Goal: Information Seeking & Learning: Learn about a topic

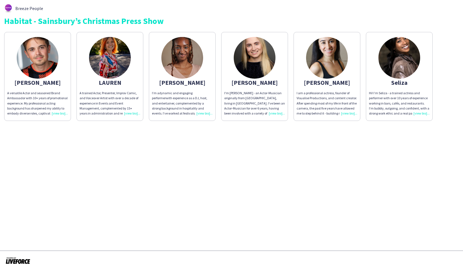
click at [401, 63] on img at bounding box center [399, 58] width 42 height 42
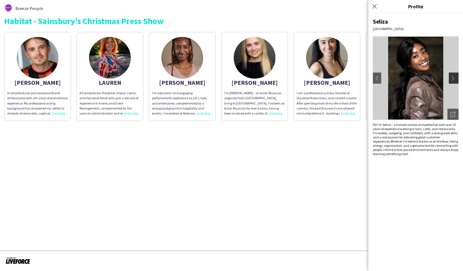
click at [457, 79] on app-icon "chevron-right" at bounding box center [454, 78] width 8 height 5
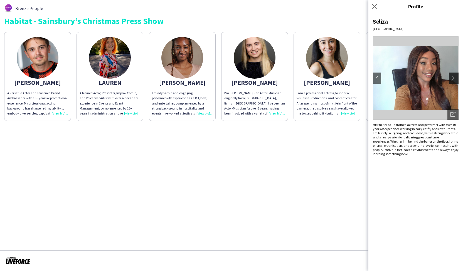
click at [457, 79] on app-icon "chevron-right" at bounding box center [454, 78] width 8 height 5
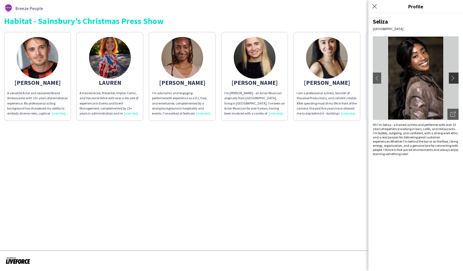
click at [457, 79] on app-icon "chevron-right" at bounding box center [454, 78] width 8 height 5
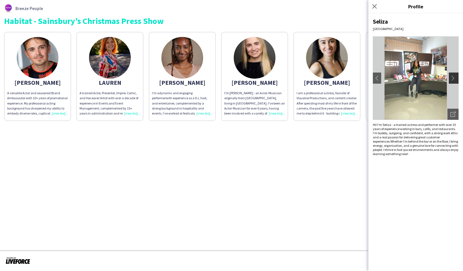
click at [457, 79] on app-icon "chevron-right" at bounding box center [454, 78] width 8 height 5
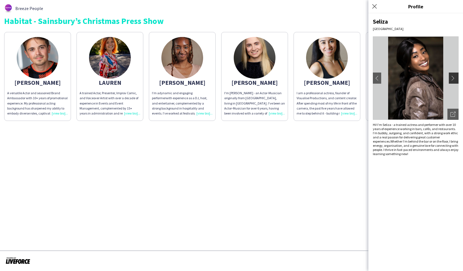
click at [454, 76] on app-icon "chevron-right" at bounding box center [454, 78] width 8 height 5
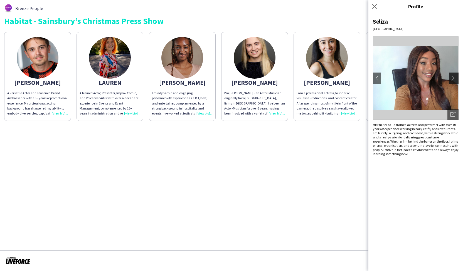
click at [454, 76] on app-icon "chevron-right" at bounding box center [454, 78] width 8 height 5
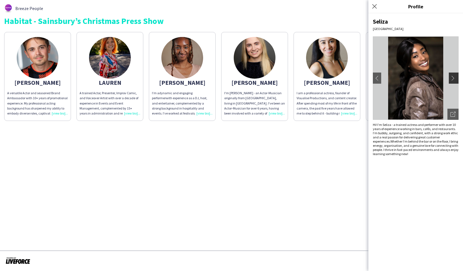
click at [454, 76] on app-icon "chevron-right" at bounding box center [454, 78] width 8 height 5
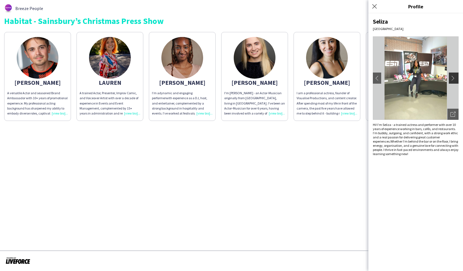
click at [454, 76] on app-icon "chevron-right" at bounding box center [454, 78] width 8 height 5
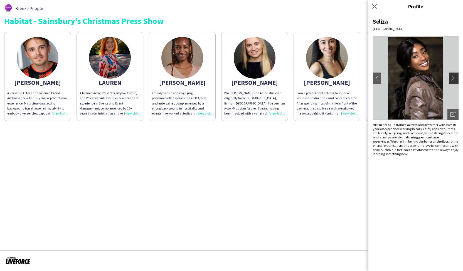
click at [454, 76] on app-icon "chevron-right" at bounding box center [454, 78] width 8 height 5
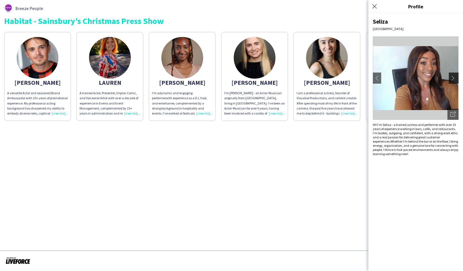
click at [454, 76] on app-icon "chevron-right" at bounding box center [454, 78] width 8 height 5
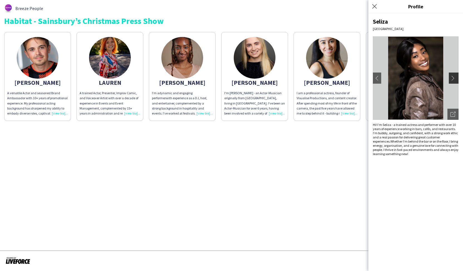
click at [454, 76] on app-icon "chevron-right" at bounding box center [454, 78] width 8 height 5
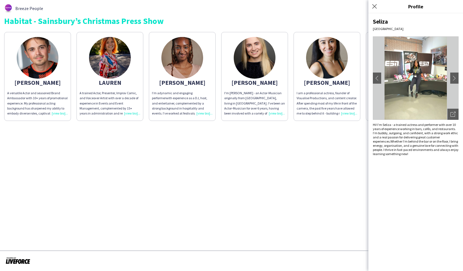
click at [327, 84] on div "[PERSON_NAME]" at bounding box center [327, 82] width 61 height 5
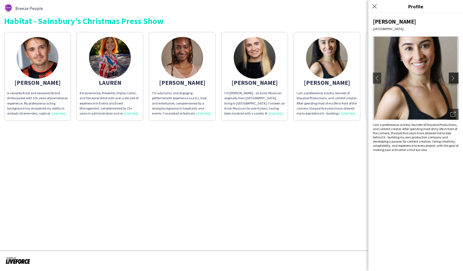
click at [454, 80] on app-icon "chevron-right" at bounding box center [454, 78] width 8 height 5
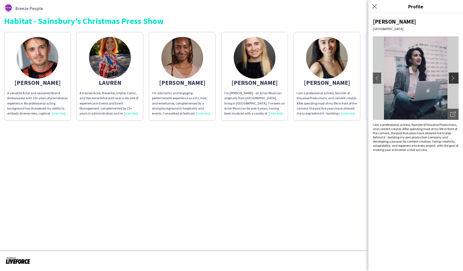
click at [454, 80] on app-icon "chevron-right" at bounding box center [454, 78] width 8 height 5
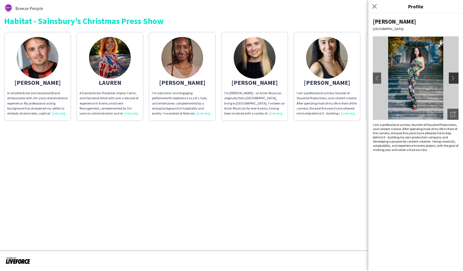
click at [454, 80] on app-icon "chevron-right" at bounding box center [454, 78] width 8 height 5
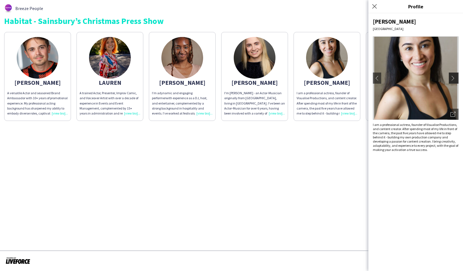
click at [454, 80] on app-icon "chevron-right" at bounding box center [454, 78] width 8 height 5
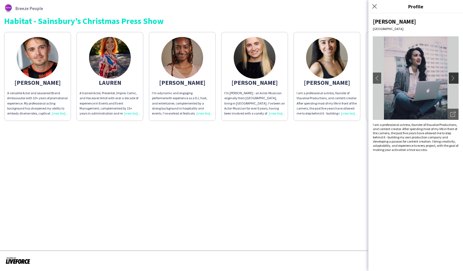
click at [454, 80] on app-icon "chevron-right" at bounding box center [454, 78] width 8 height 5
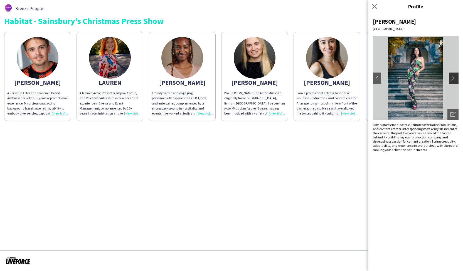
click at [454, 80] on app-icon "chevron-right" at bounding box center [454, 78] width 8 height 5
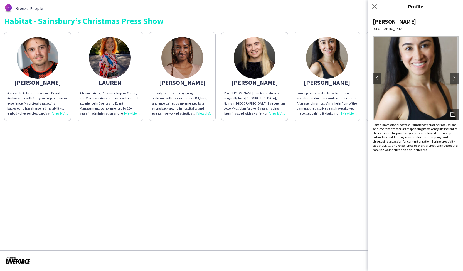
click at [315, 157] on app-share-pages "Breeze People Habitat - Sainsbury’s Christmas Press Show [PERSON_NAME] A versat…" at bounding box center [231, 135] width 463 height 271
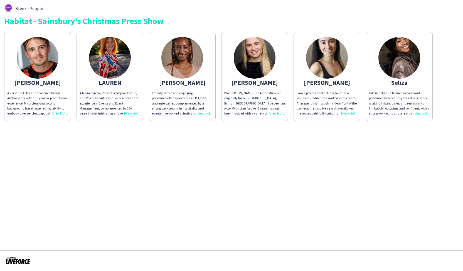
click at [195, 77] on app-share-pages-crew-card "[PERSON_NAME]’m a dynamic and engaging performer with experience as a DJ, host,…" at bounding box center [182, 76] width 67 height 89
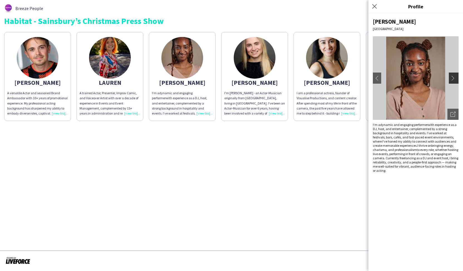
click at [451, 80] on app-icon "chevron-right" at bounding box center [454, 78] width 8 height 5
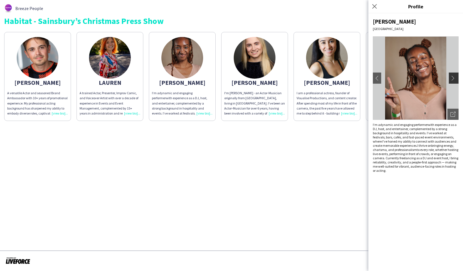
click at [450, 80] on app-icon "chevron-right" at bounding box center [454, 78] width 8 height 5
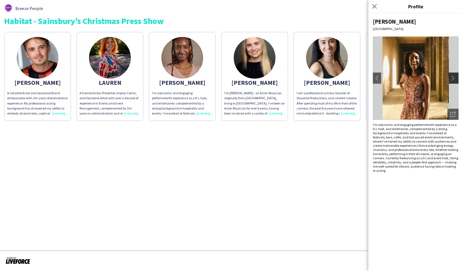
click at [451, 74] on button "chevron-right" at bounding box center [454, 78] width 11 height 11
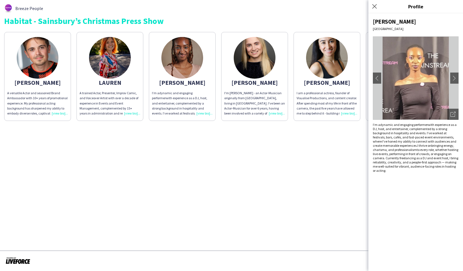
click at [245, 161] on app-share-pages "Breeze People Habitat - Sainsbury’s Christmas Press Show [PERSON_NAME] A versat…" at bounding box center [231, 135] width 463 height 271
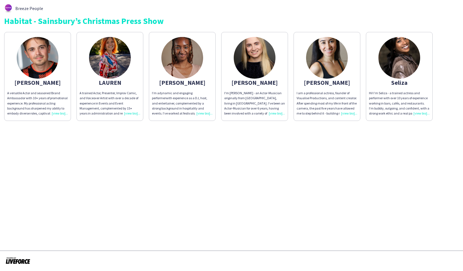
click at [62, 115] on div "A versatile Actor and seasoned Brand Ambassador with 10+ years of promotional e…" at bounding box center [37, 103] width 61 height 25
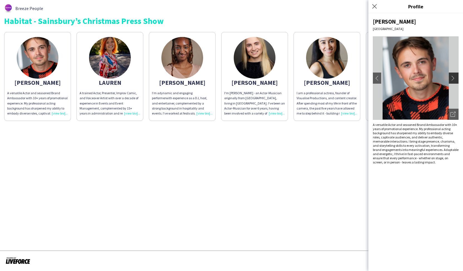
click at [453, 78] on app-icon "chevron-right" at bounding box center [454, 78] width 8 height 5
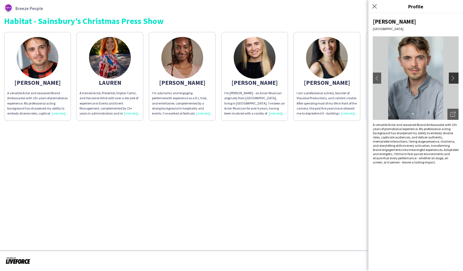
click at [453, 78] on app-icon "chevron-right" at bounding box center [454, 78] width 8 height 5
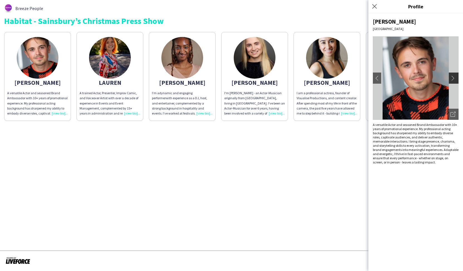
click at [453, 78] on app-icon "chevron-right" at bounding box center [454, 78] width 8 height 5
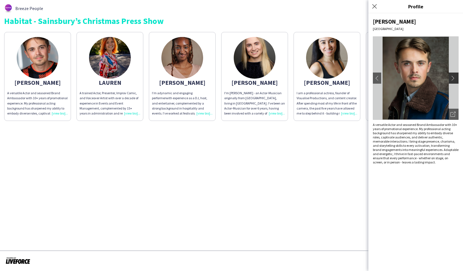
click at [453, 78] on app-icon "chevron-right" at bounding box center [454, 78] width 8 height 5
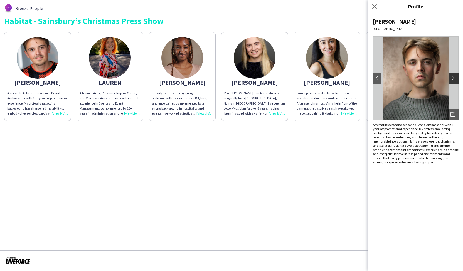
click at [453, 78] on app-icon "chevron-right" at bounding box center [454, 78] width 8 height 5
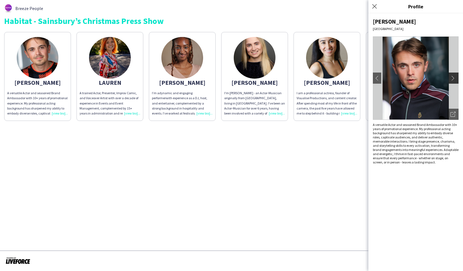
click at [453, 78] on app-icon "chevron-right" at bounding box center [454, 78] width 8 height 5
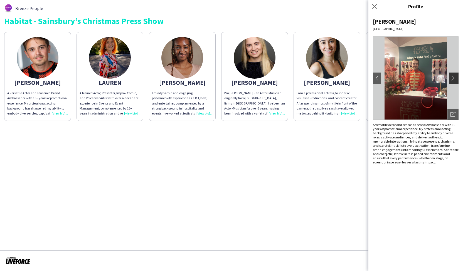
click at [453, 78] on app-icon "chevron-right" at bounding box center [454, 78] width 8 height 5
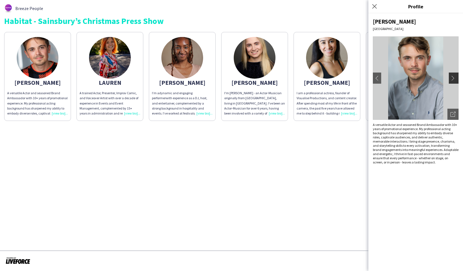
click at [453, 78] on app-icon "chevron-right" at bounding box center [454, 78] width 8 height 5
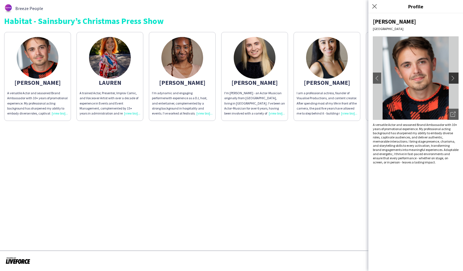
click at [453, 78] on app-icon "chevron-right" at bounding box center [454, 78] width 8 height 5
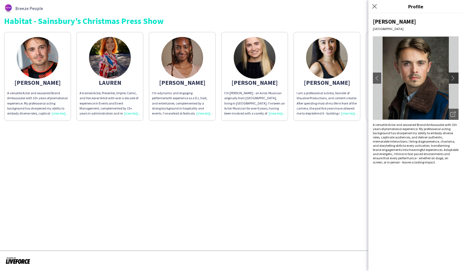
click at [453, 78] on app-icon "chevron-right" at bounding box center [454, 78] width 8 height 5
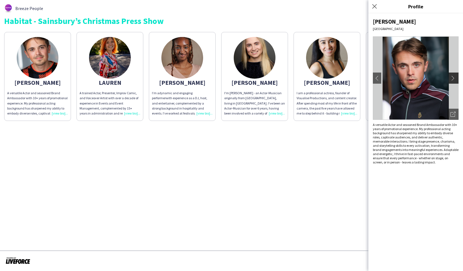
click at [453, 78] on app-icon "chevron-right" at bounding box center [454, 78] width 8 height 5
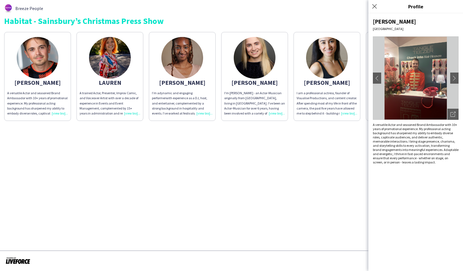
click at [208, 186] on app-share-pages "Breeze People Habitat - Sainsbury’s Christmas Press Show [PERSON_NAME] A versat…" at bounding box center [231, 135] width 463 height 271
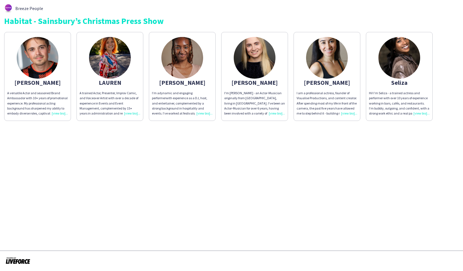
click at [105, 81] on div "LAUREN" at bounding box center [110, 82] width 61 height 5
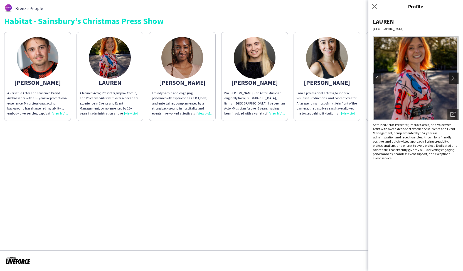
click at [455, 77] on app-icon "chevron-right" at bounding box center [454, 78] width 8 height 5
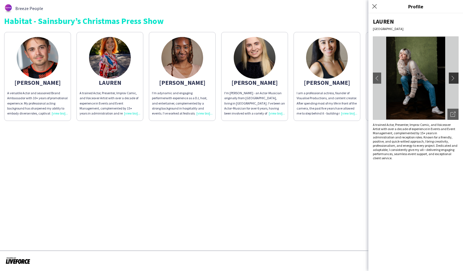
click at [455, 77] on app-icon "chevron-right" at bounding box center [454, 78] width 8 height 5
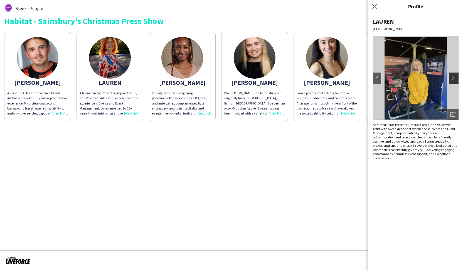
click at [455, 77] on app-icon "chevron-right" at bounding box center [454, 78] width 8 height 5
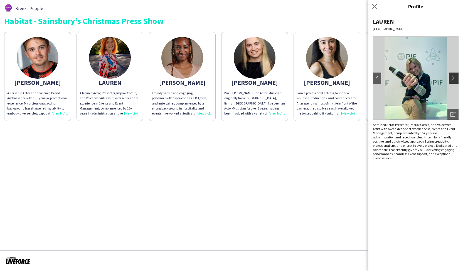
click at [455, 77] on app-icon "chevron-right" at bounding box center [454, 78] width 8 height 5
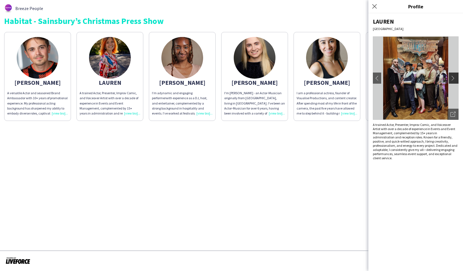
click at [455, 77] on app-icon "chevron-right" at bounding box center [454, 78] width 8 height 5
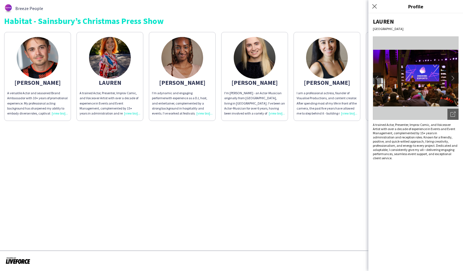
click at [455, 77] on app-icon "chevron-right" at bounding box center [454, 78] width 8 height 5
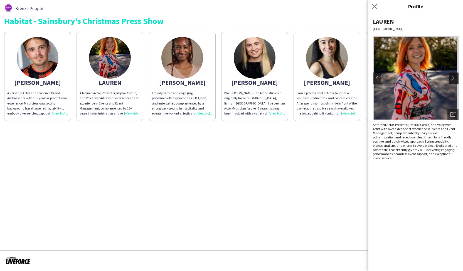
click at [455, 77] on app-icon "chevron-right" at bounding box center [454, 78] width 8 height 5
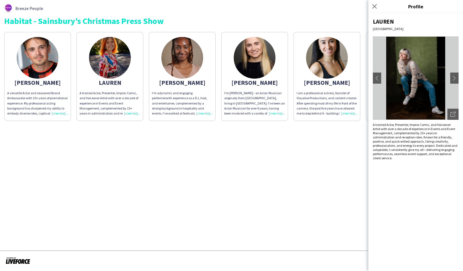
click at [179, 178] on app-share-pages "Breeze People Habitat - Sainsbury’s Christmas Press Show [PERSON_NAME] A versat…" at bounding box center [231, 135] width 463 height 271
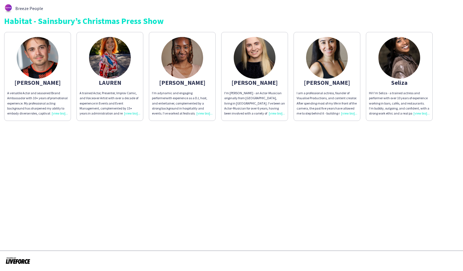
click at [188, 83] on div "[PERSON_NAME]" at bounding box center [182, 82] width 61 height 5
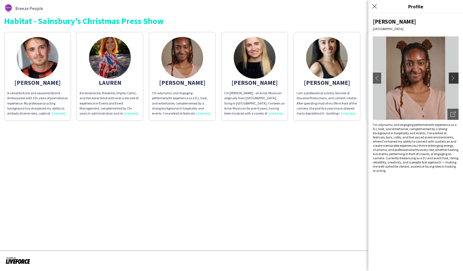
click at [450, 77] on app-icon "chevron-right" at bounding box center [454, 78] width 8 height 5
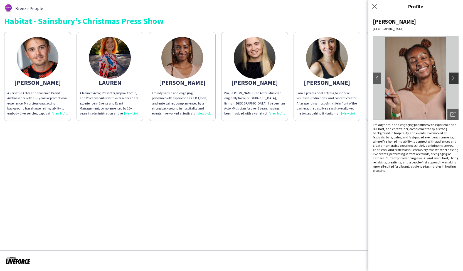
click at [450, 77] on app-icon "chevron-right" at bounding box center [454, 78] width 8 height 5
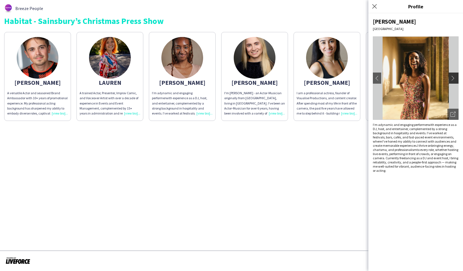
click at [450, 77] on app-icon "chevron-right" at bounding box center [454, 78] width 8 height 5
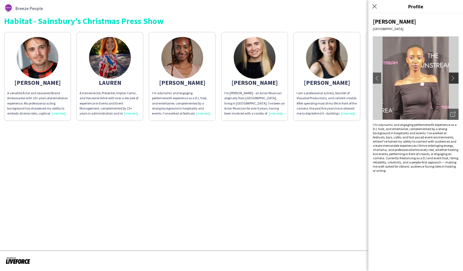
click at [450, 77] on app-icon "chevron-right" at bounding box center [454, 78] width 8 height 5
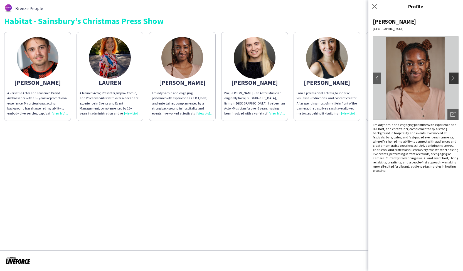
click at [450, 77] on app-icon "chevron-right" at bounding box center [454, 78] width 8 height 5
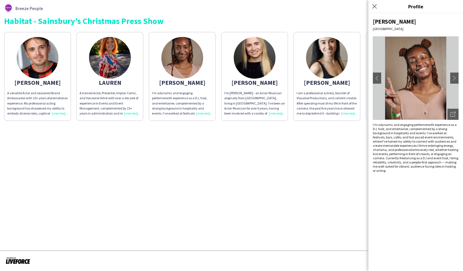
click at [273, 180] on app-share-pages "Breeze People Habitat - Sainsbury’s Christmas Press Show [PERSON_NAME] A versat…" at bounding box center [231, 135] width 463 height 271
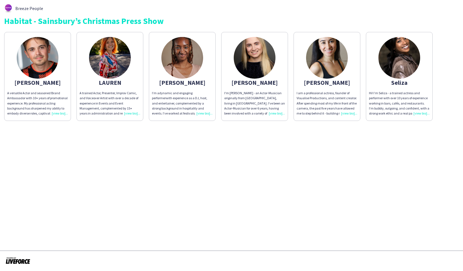
click at [260, 82] on div "[PERSON_NAME]" at bounding box center [254, 82] width 61 height 5
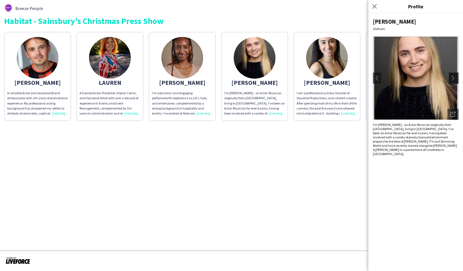
click at [457, 78] on app-icon "chevron-right" at bounding box center [454, 78] width 8 height 5
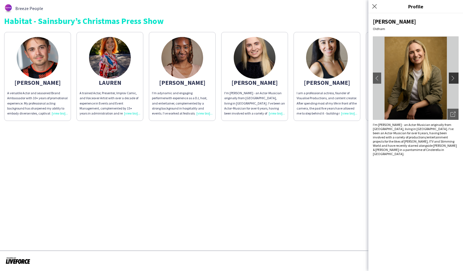
click at [457, 78] on app-icon "chevron-right" at bounding box center [454, 78] width 8 height 5
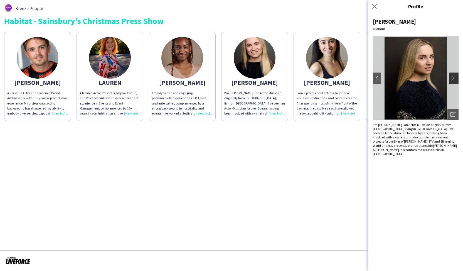
click at [457, 78] on app-icon "chevron-right" at bounding box center [454, 78] width 8 height 5
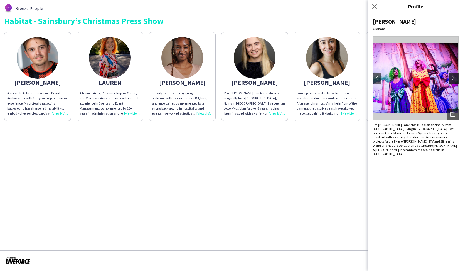
click at [457, 78] on app-icon "chevron-right" at bounding box center [454, 78] width 8 height 5
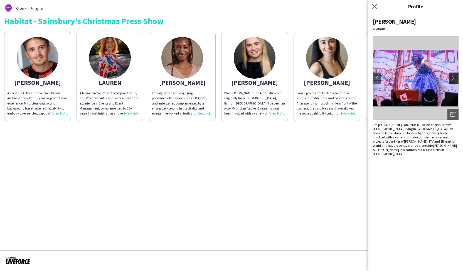
click at [457, 78] on app-icon "chevron-right" at bounding box center [454, 78] width 8 height 5
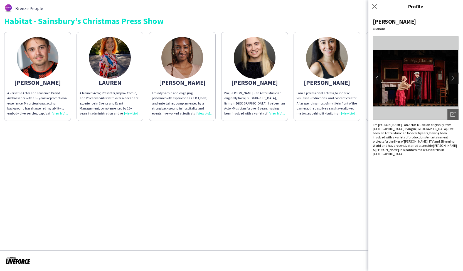
click at [457, 78] on app-icon "chevron-right" at bounding box center [454, 78] width 8 height 5
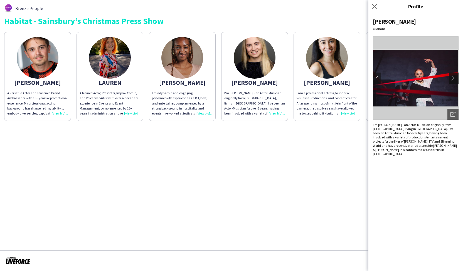
click at [457, 78] on app-icon "chevron-right" at bounding box center [454, 78] width 8 height 5
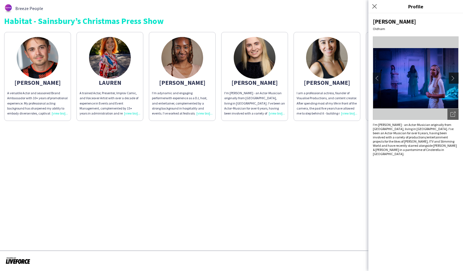
click at [457, 78] on app-icon "chevron-right" at bounding box center [454, 78] width 8 height 5
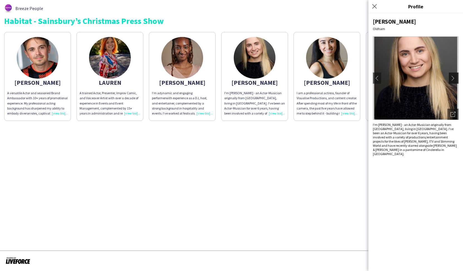
click at [457, 78] on app-icon "chevron-right" at bounding box center [454, 78] width 8 height 5
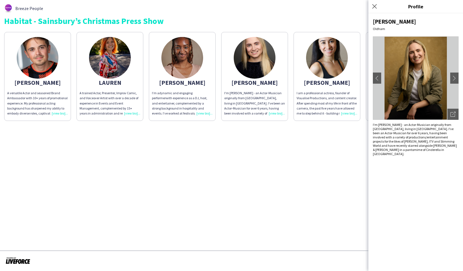
click at [286, 190] on app-share-pages "Breeze People Habitat - Sainsbury’s Christmas Press Show [PERSON_NAME] A versat…" at bounding box center [231, 135] width 463 height 271
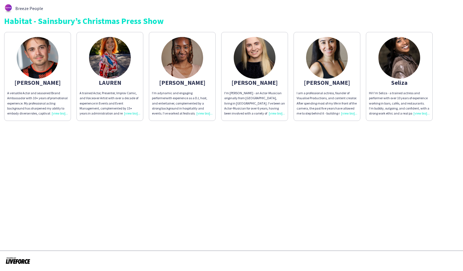
click at [331, 82] on div "[PERSON_NAME]" at bounding box center [327, 82] width 61 height 5
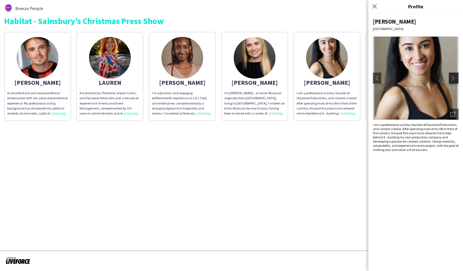
click at [455, 77] on app-icon "chevron-right" at bounding box center [454, 78] width 8 height 5
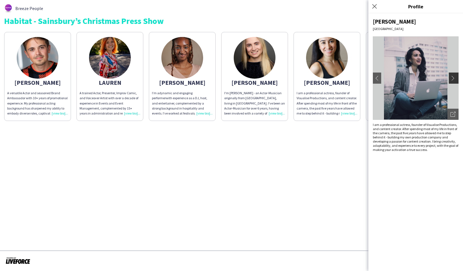
click at [455, 77] on app-icon "chevron-right" at bounding box center [454, 78] width 8 height 5
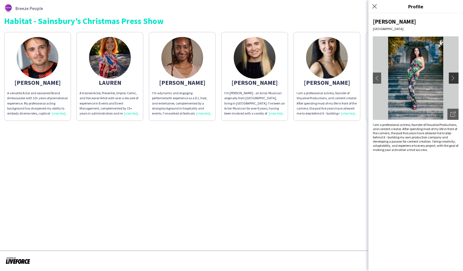
click at [455, 77] on app-icon "chevron-right" at bounding box center [454, 78] width 8 height 5
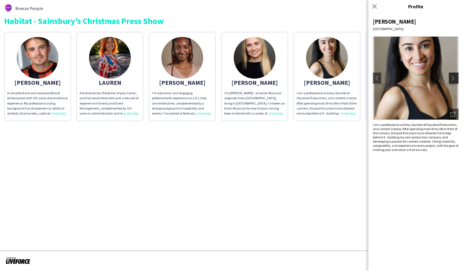
click at [455, 77] on app-icon "chevron-right" at bounding box center [454, 78] width 8 height 5
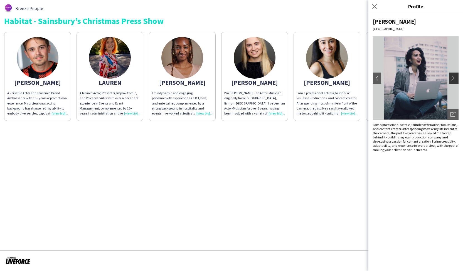
click at [455, 77] on app-icon "chevron-right" at bounding box center [454, 78] width 8 height 5
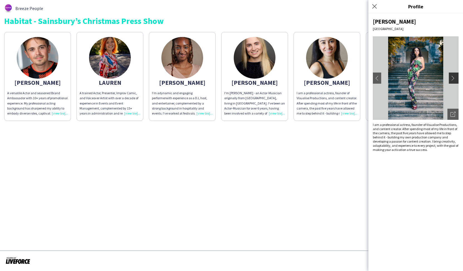
click at [455, 77] on app-icon "chevron-right" at bounding box center [454, 78] width 8 height 5
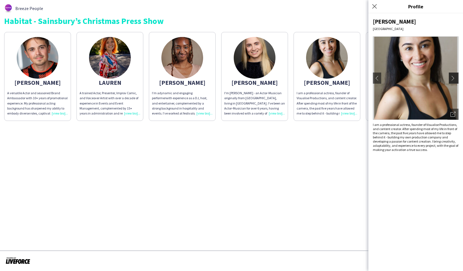
click at [455, 77] on app-icon "chevron-right" at bounding box center [454, 78] width 8 height 5
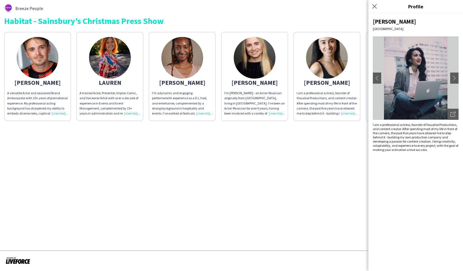
click at [293, 167] on app-share-pages "Breeze People Habitat - Sainsbury’s Christmas Press Show [PERSON_NAME] A versat…" at bounding box center [231, 135] width 463 height 271
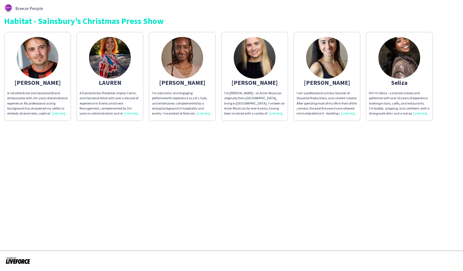
click at [401, 81] on div "Seliza" at bounding box center [399, 82] width 61 height 5
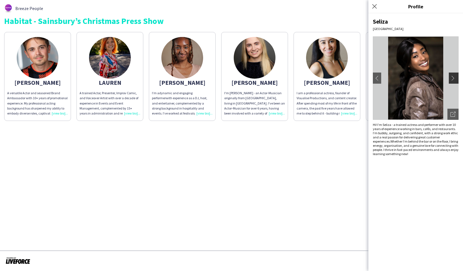
click at [452, 79] on app-icon "chevron-right" at bounding box center [454, 78] width 8 height 5
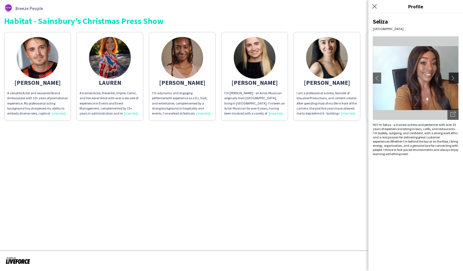
click at [452, 79] on app-icon "chevron-right" at bounding box center [454, 78] width 8 height 5
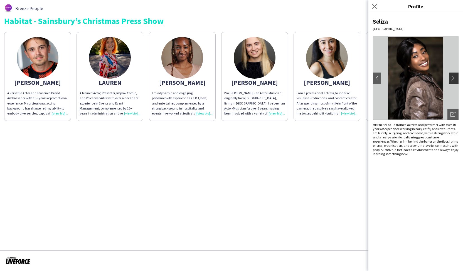
click at [452, 79] on app-icon "chevron-right" at bounding box center [454, 78] width 8 height 5
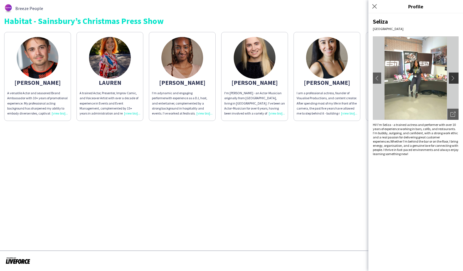
click at [452, 79] on app-icon "chevron-right" at bounding box center [454, 78] width 8 height 5
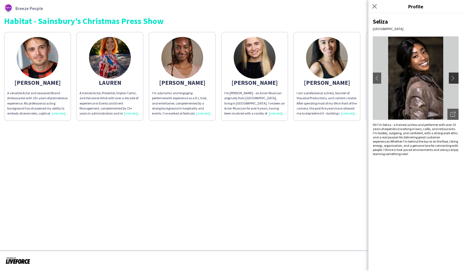
click at [452, 79] on app-icon "chevron-right" at bounding box center [454, 78] width 8 height 5
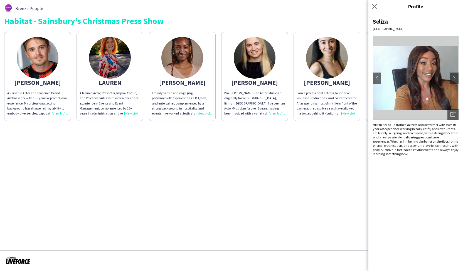
click at [243, 194] on app-share-pages "Breeze People Habitat - Sainsbury’s Christmas Press Show [PERSON_NAME] A versat…" at bounding box center [231, 135] width 463 height 271
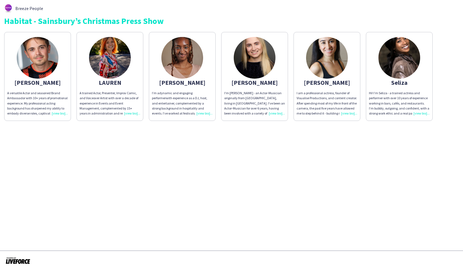
click at [182, 80] on div "[PERSON_NAME]" at bounding box center [182, 82] width 61 height 5
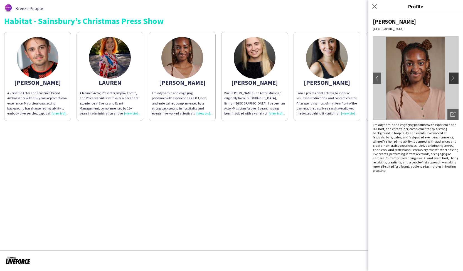
click at [452, 79] on app-icon "chevron-right" at bounding box center [454, 78] width 8 height 5
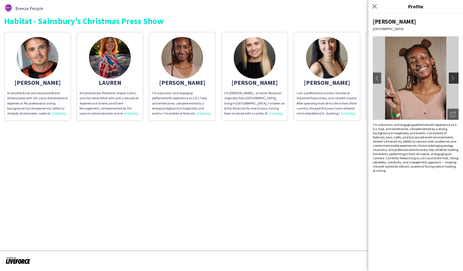
click at [452, 79] on app-icon "chevron-right" at bounding box center [454, 78] width 8 height 5
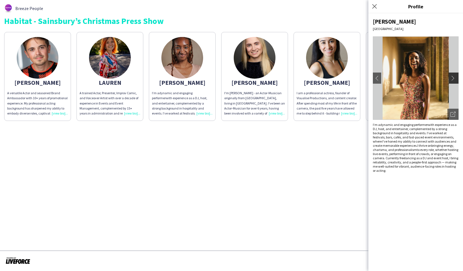
click at [452, 79] on app-icon "chevron-right" at bounding box center [454, 78] width 8 height 5
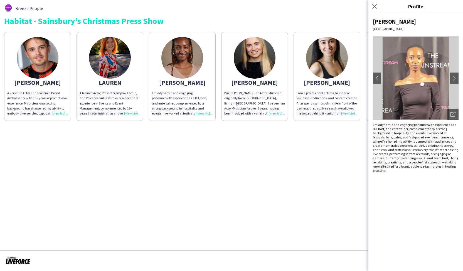
click at [104, 213] on app-share-pages "Breeze People Habitat - Sainsbury’s Christmas Press Show [PERSON_NAME] A versat…" at bounding box center [231, 135] width 463 height 271
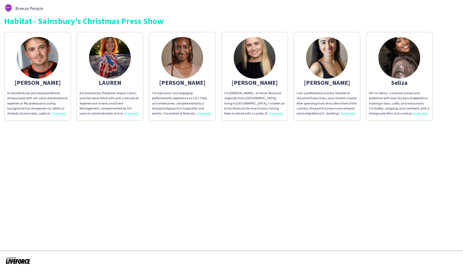
click at [119, 58] on img at bounding box center [110, 58] width 42 height 42
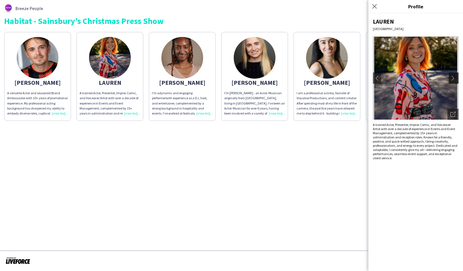
click at [453, 78] on app-icon "chevron-right" at bounding box center [454, 78] width 8 height 5
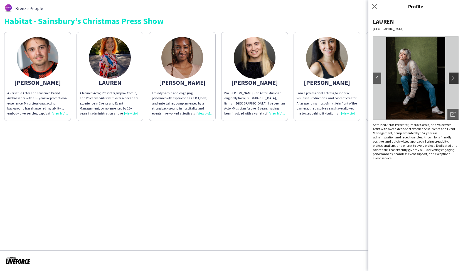
click at [453, 78] on app-icon "chevron-right" at bounding box center [454, 78] width 8 height 5
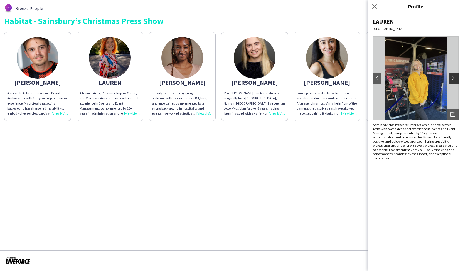
click at [453, 78] on app-icon "chevron-right" at bounding box center [454, 78] width 8 height 5
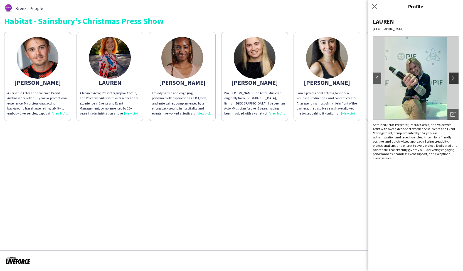
click at [453, 78] on app-icon "chevron-right" at bounding box center [454, 78] width 8 height 5
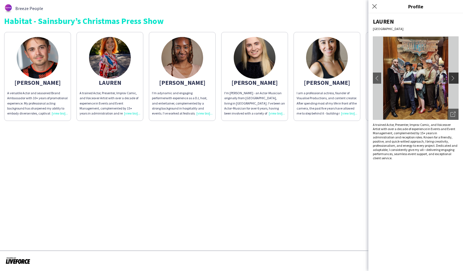
click at [453, 78] on app-icon "chevron-right" at bounding box center [454, 78] width 8 height 5
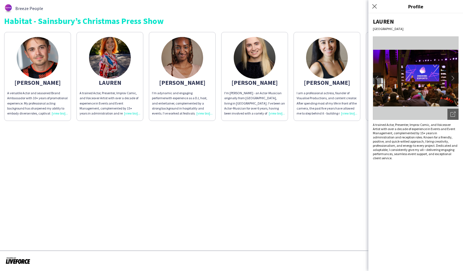
click at [453, 78] on app-icon "chevron-right" at bounding box center [454, 78] width 8 height 5
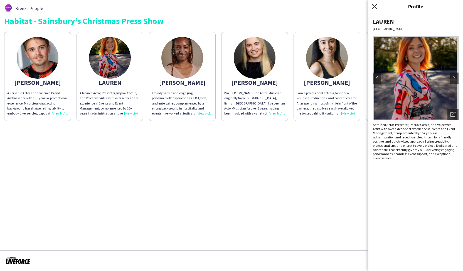
click at [376, 4] on icon "Close pop-in" at bounding box center [374, 6] width 5 height 5
